Goal: Transaction & Acquisition: Purchase product/service

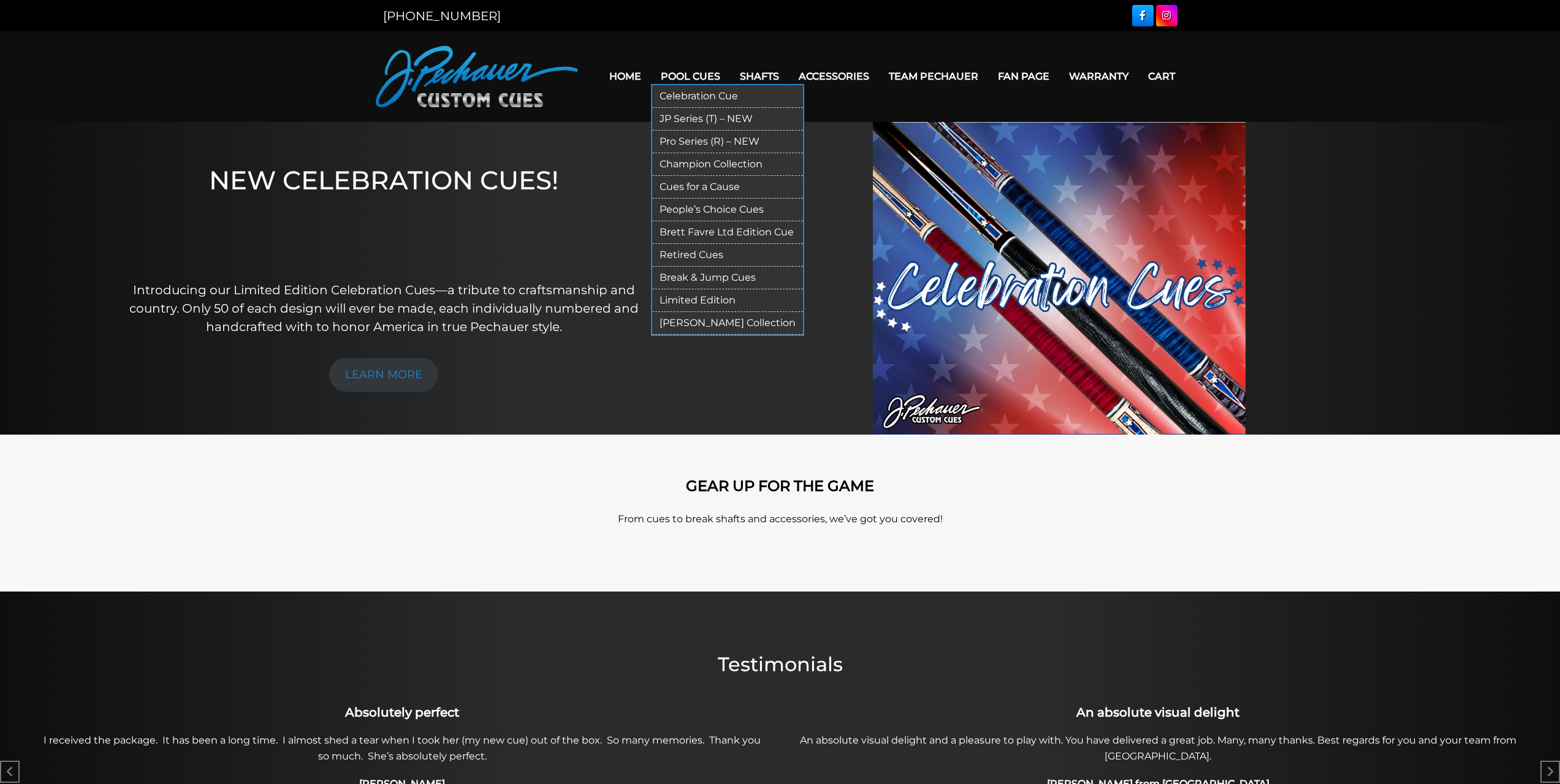
click at [694, 138] on link "Pro Series (R) – NEW" at bounding box center [727, 142] width 151 height 23
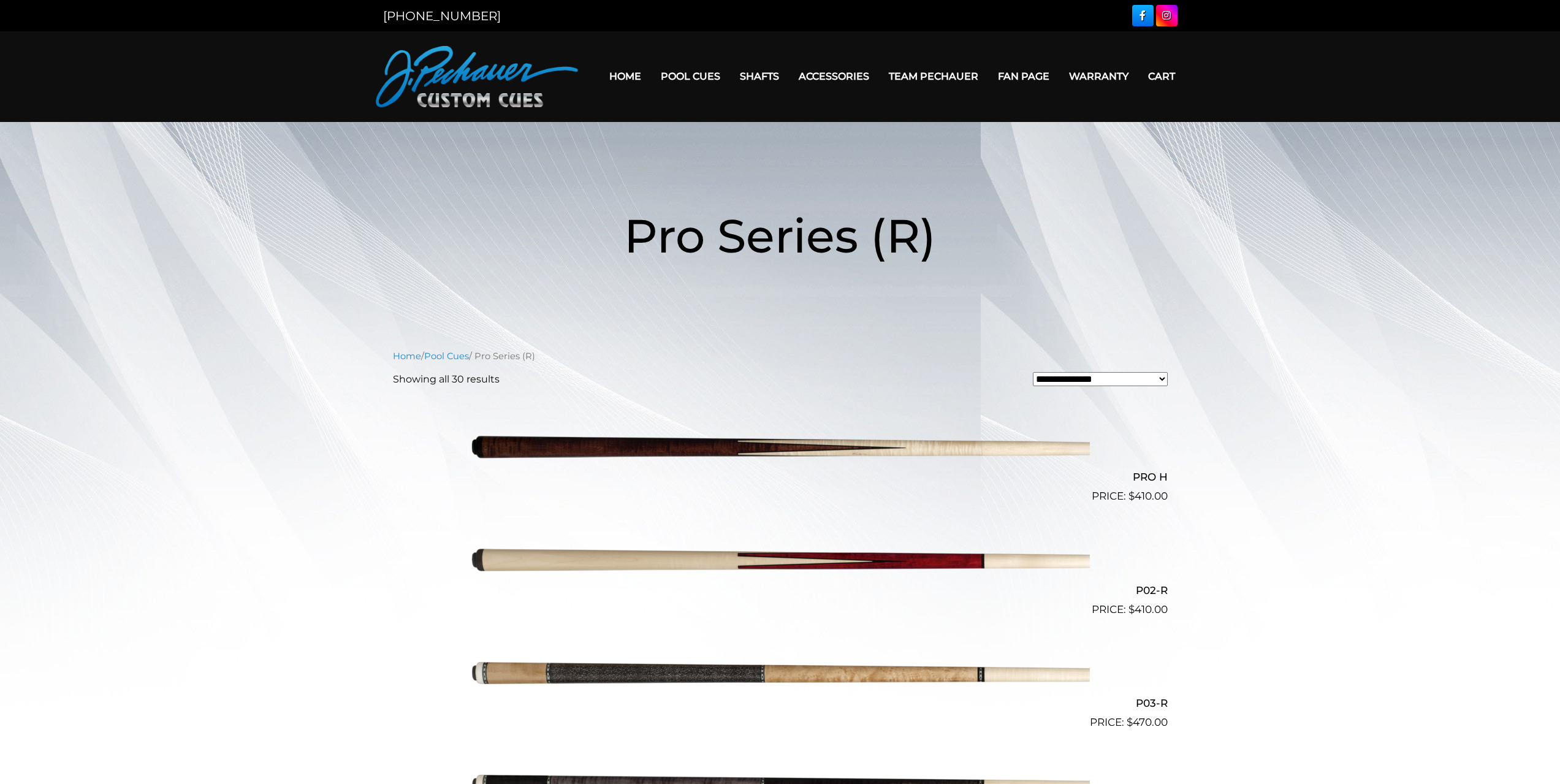
click at [634, 74] on link "Home" at bounding box center [625, 76] width 52 height 32
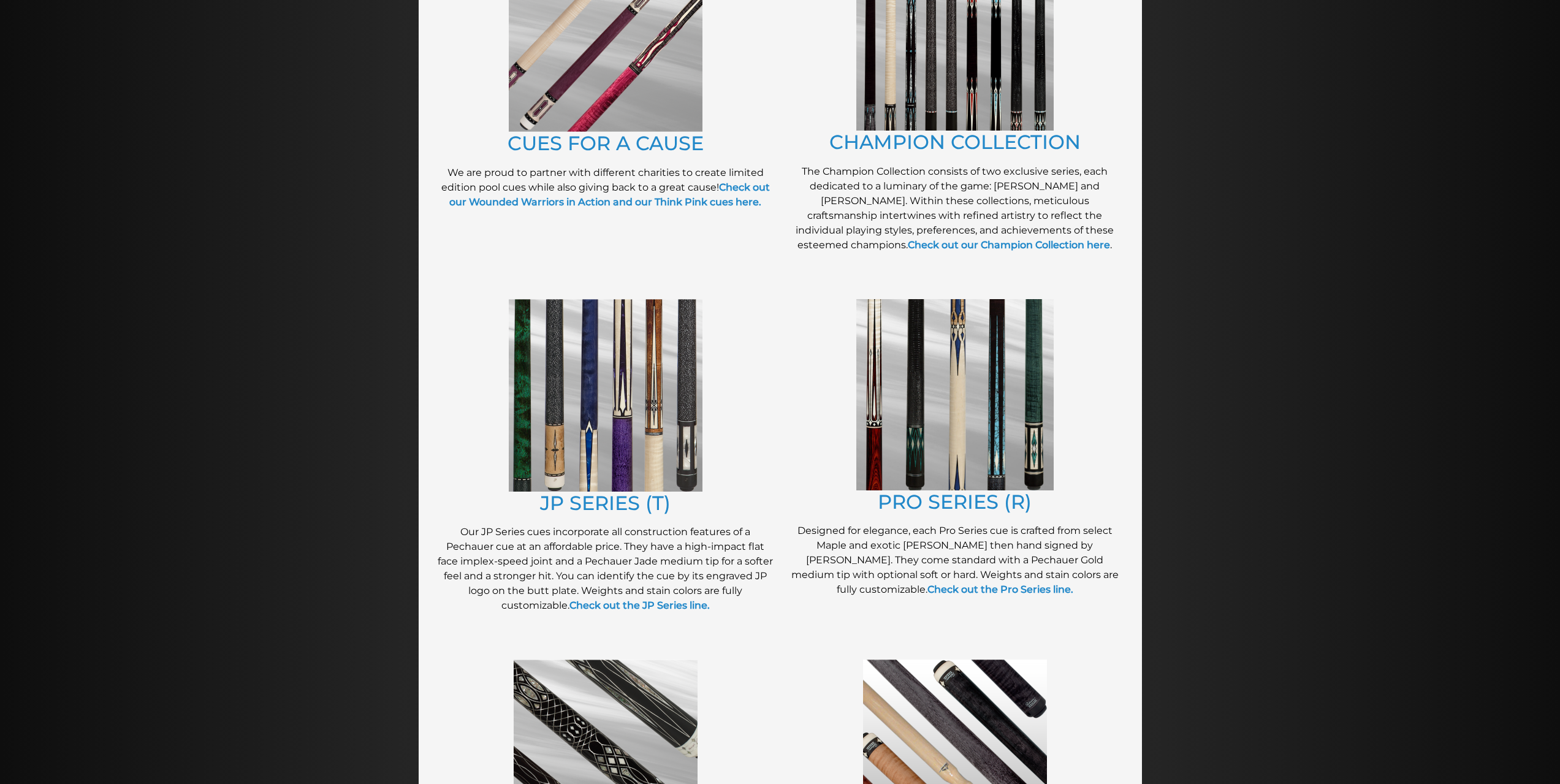
scroll to position [379, 0]
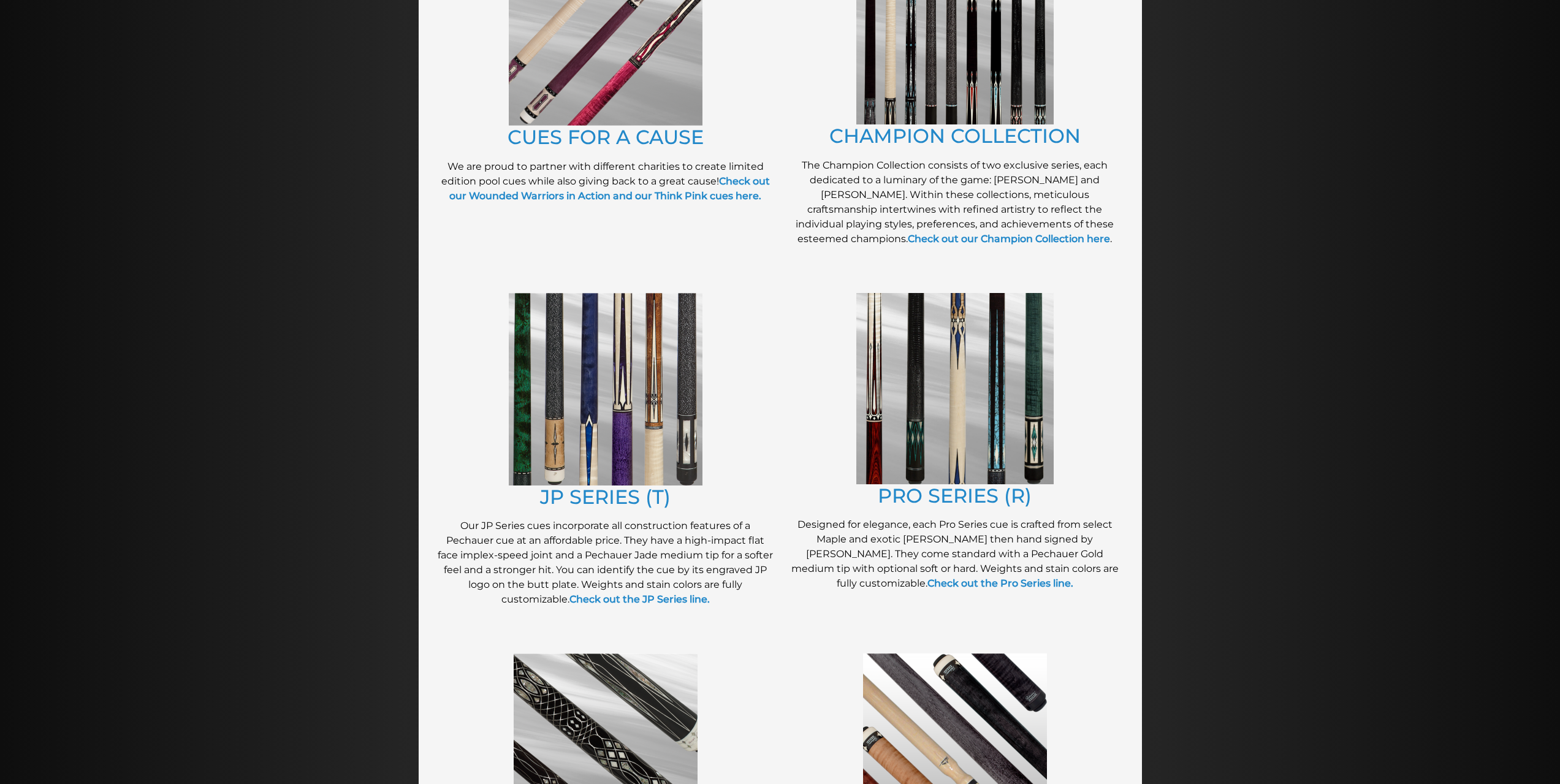
click at [1000, 395] on img at bounding box center [955, 388] width 198 height 191
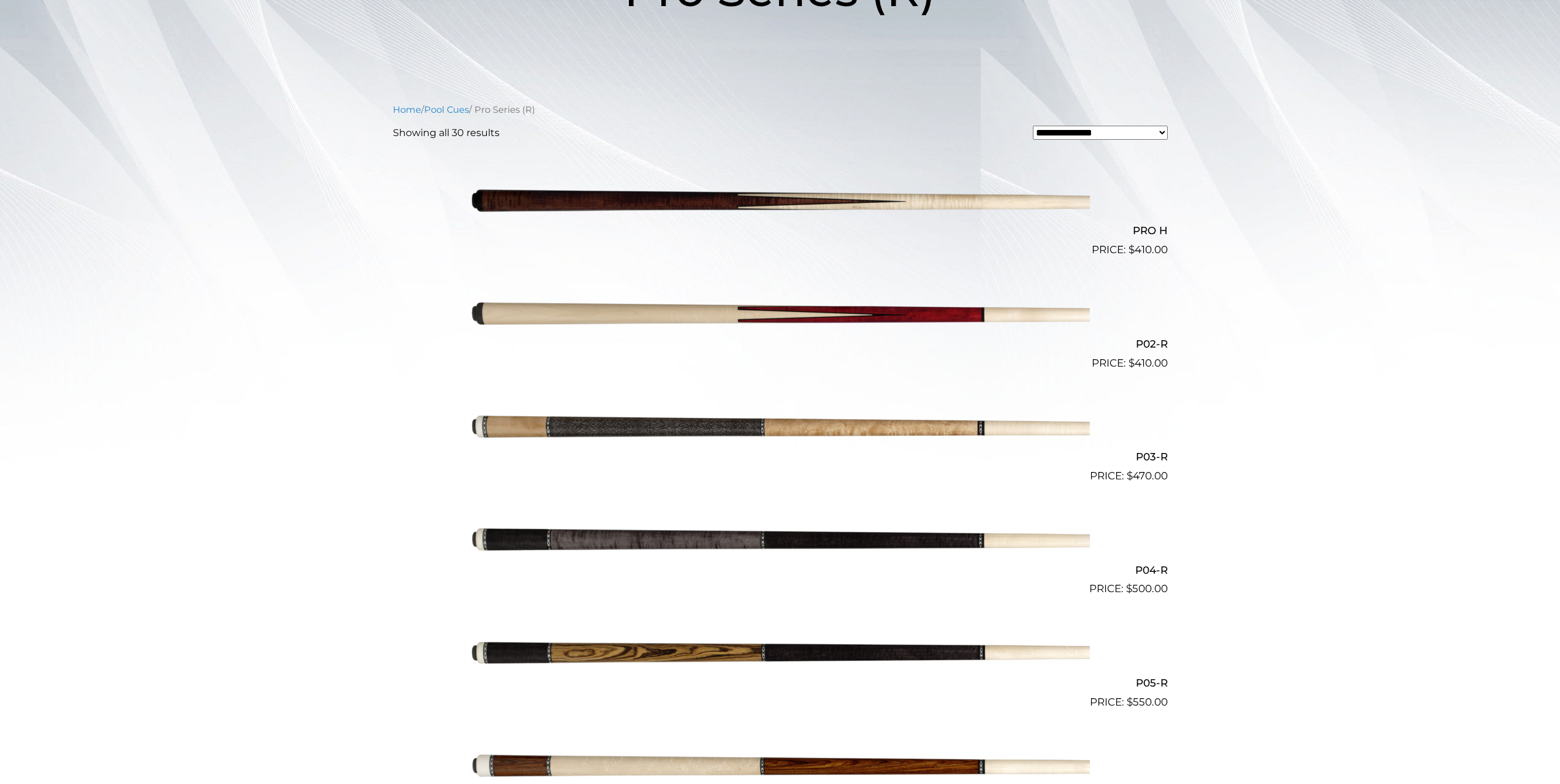
scroll to position [246, 0]
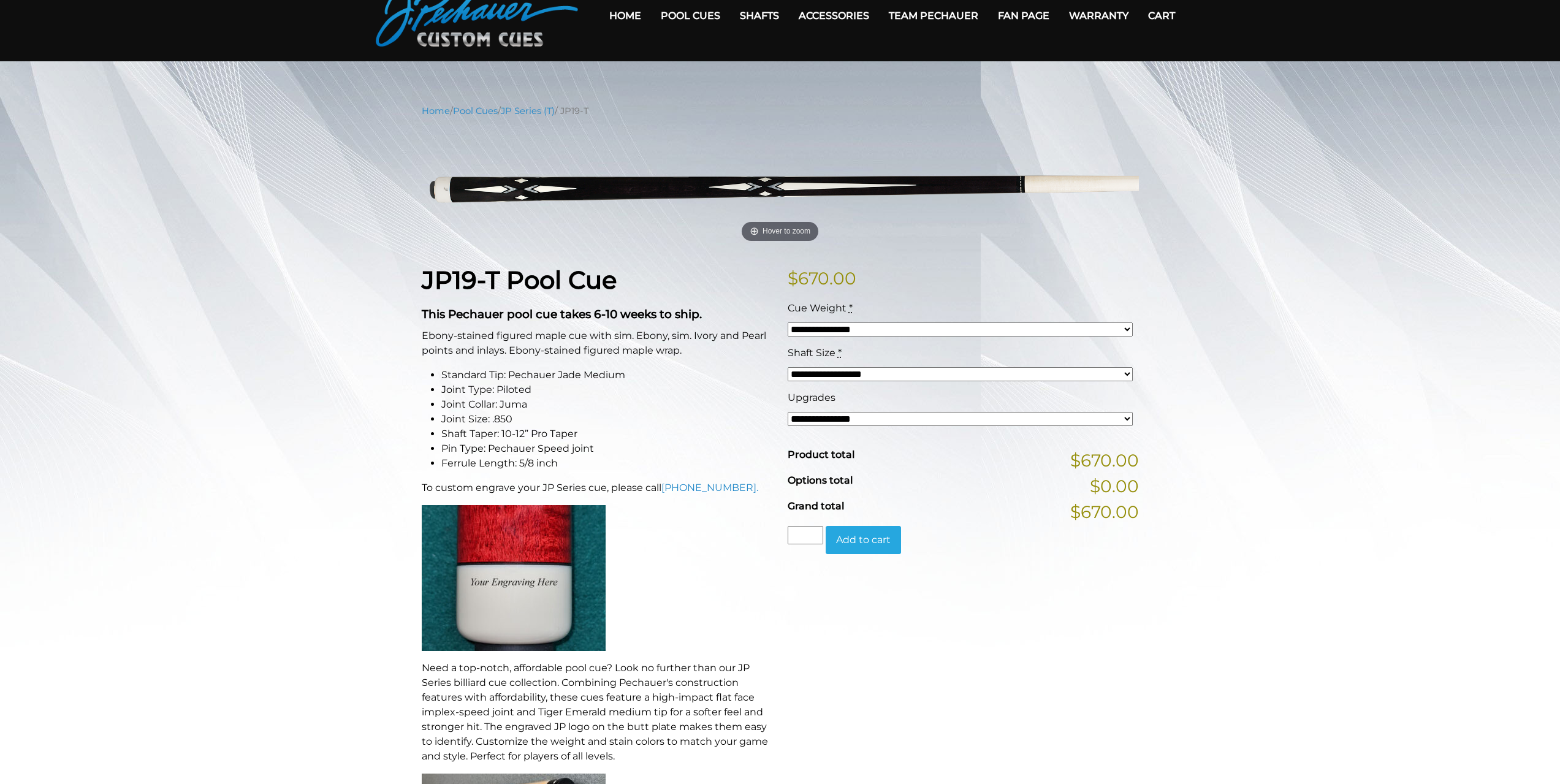
scroll to position [61, 0]
